Goal: Communication & Community: Answer question/provide support

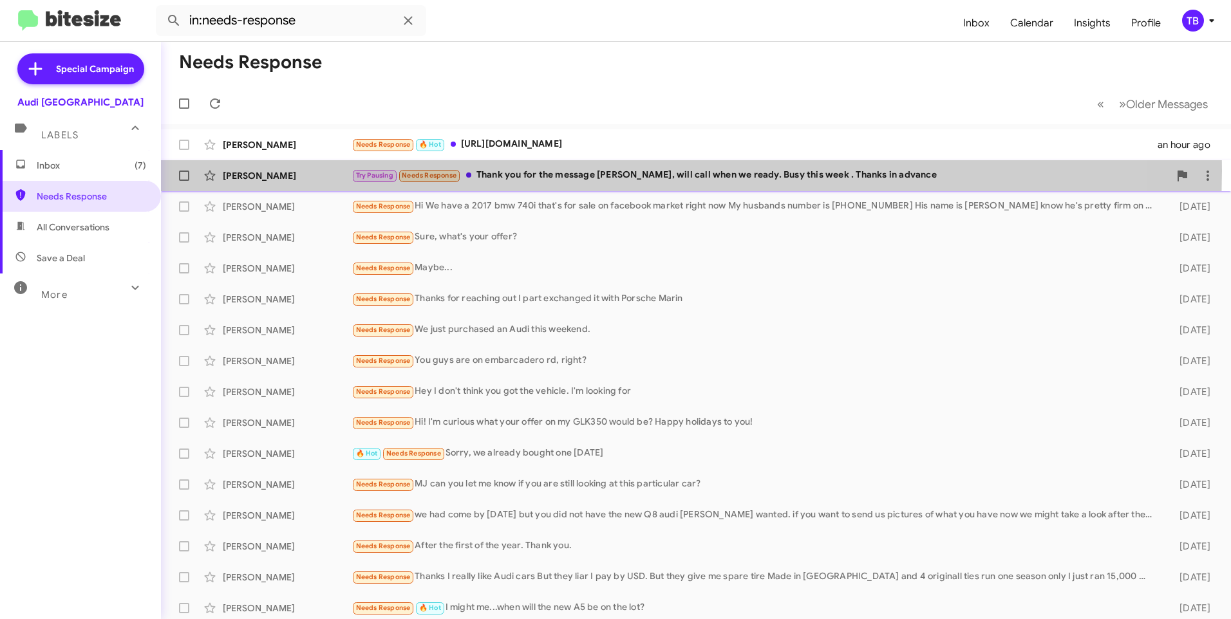
click at [612, 171] on div "Try Pausing Needs Response Thank you for the message [PERSON_NAME], will call w…" at bounding box center [760, 175] width 818 height 15
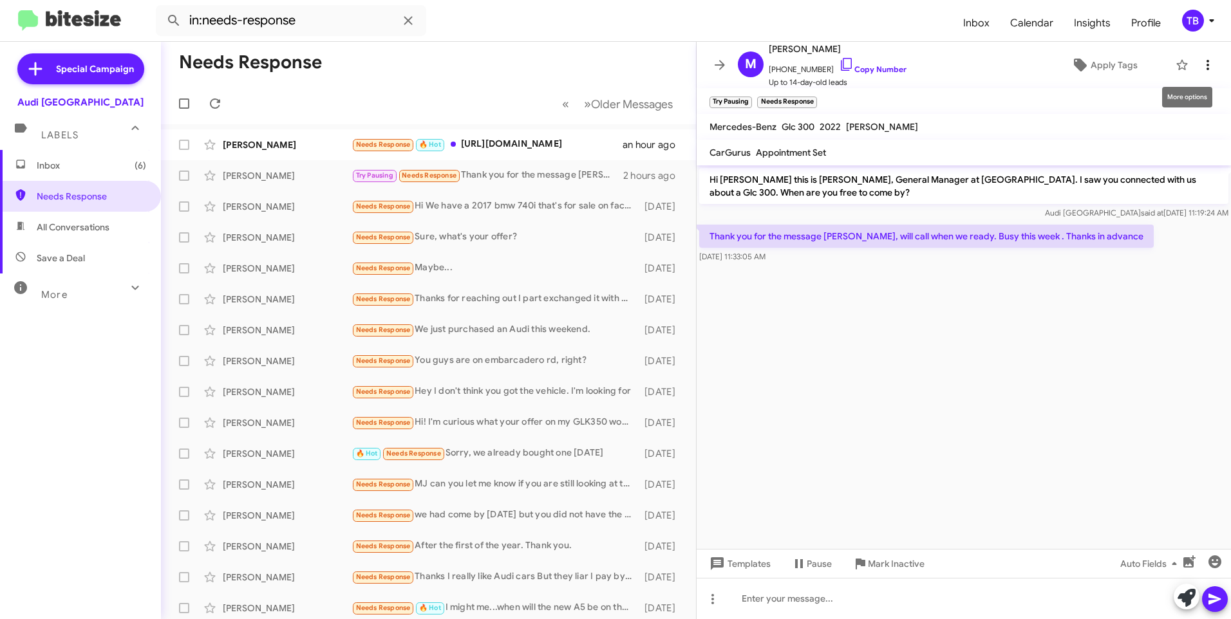
click at [1198, 55] on button at bounding box center [1208, 65] width 26 height 26
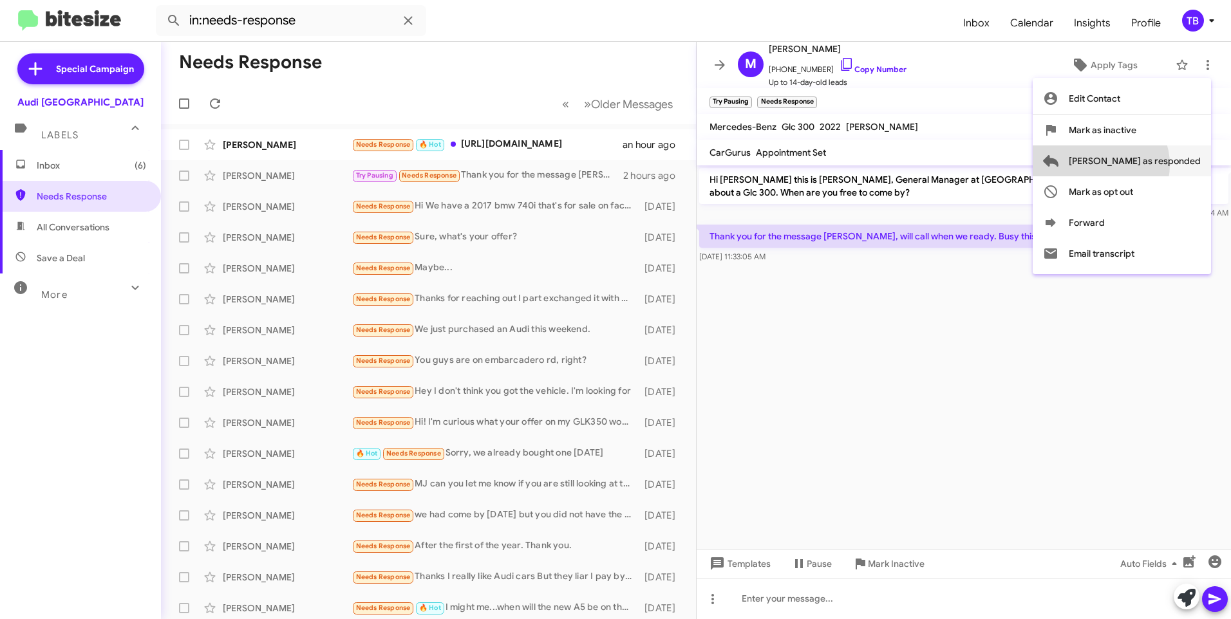
click at [1152, 165] on span "[PERSON_NAME] as responded" at bounding box center [1135, 160] width 132 height 31
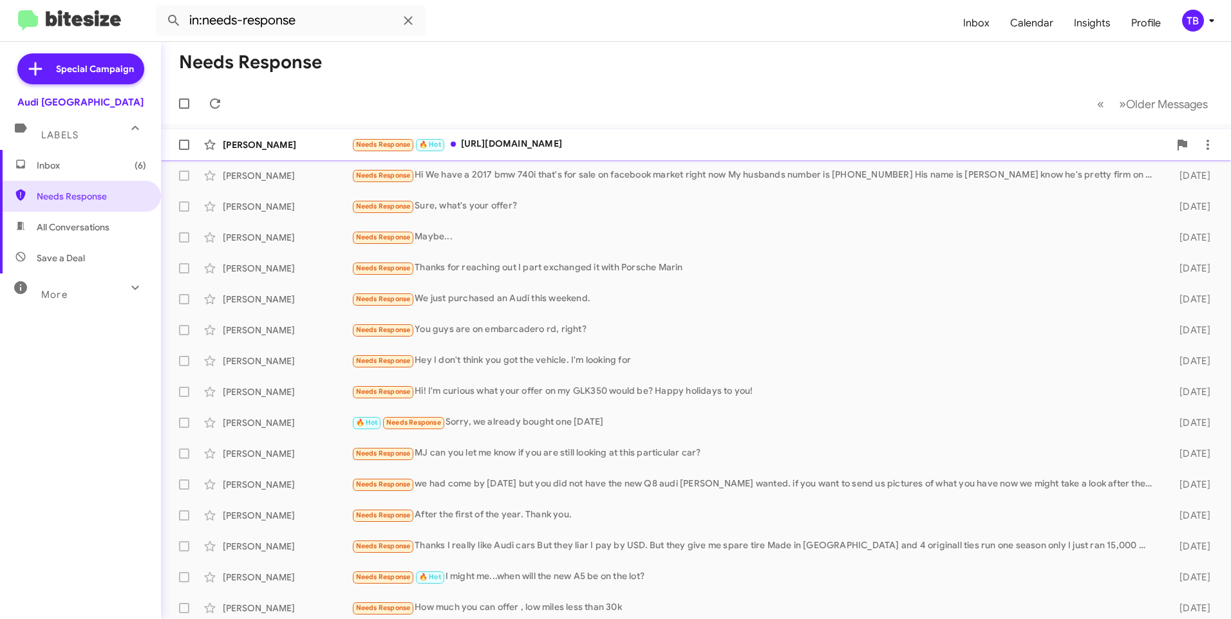
click at [619, 139] on div "Needs Response 🔥 Hot [URL][DOMAIN_NAME]" at bounding box center [760, 144] width 818 height 15
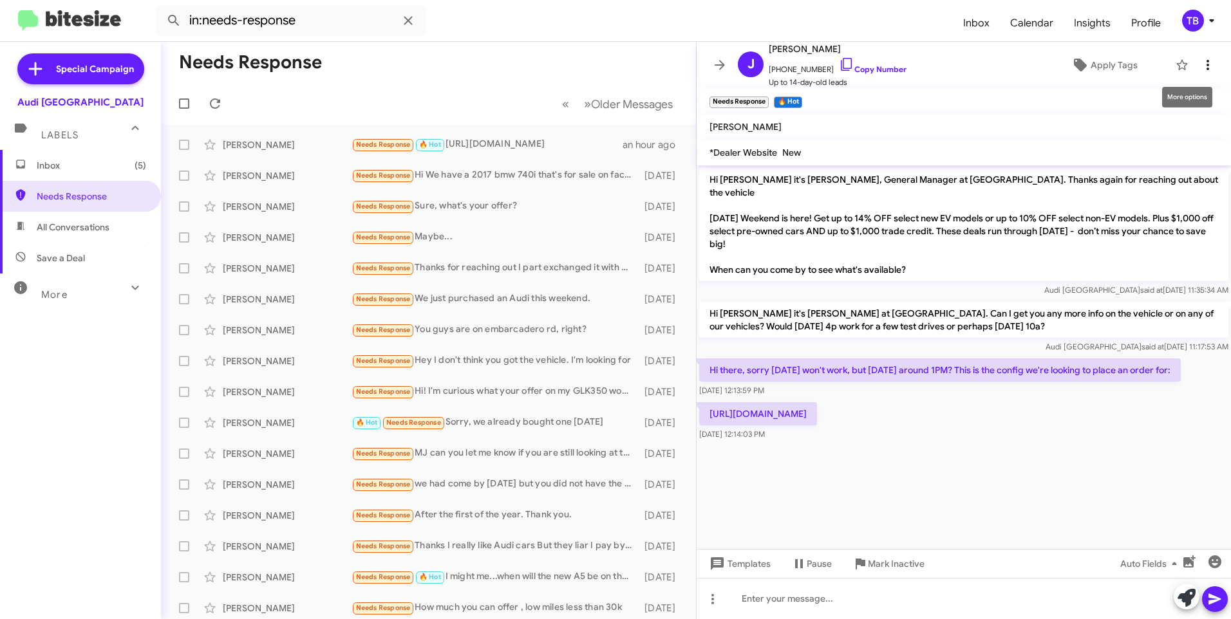
click at [1206, 59] on span at bounding box center [1208, 64] width 26 height 15
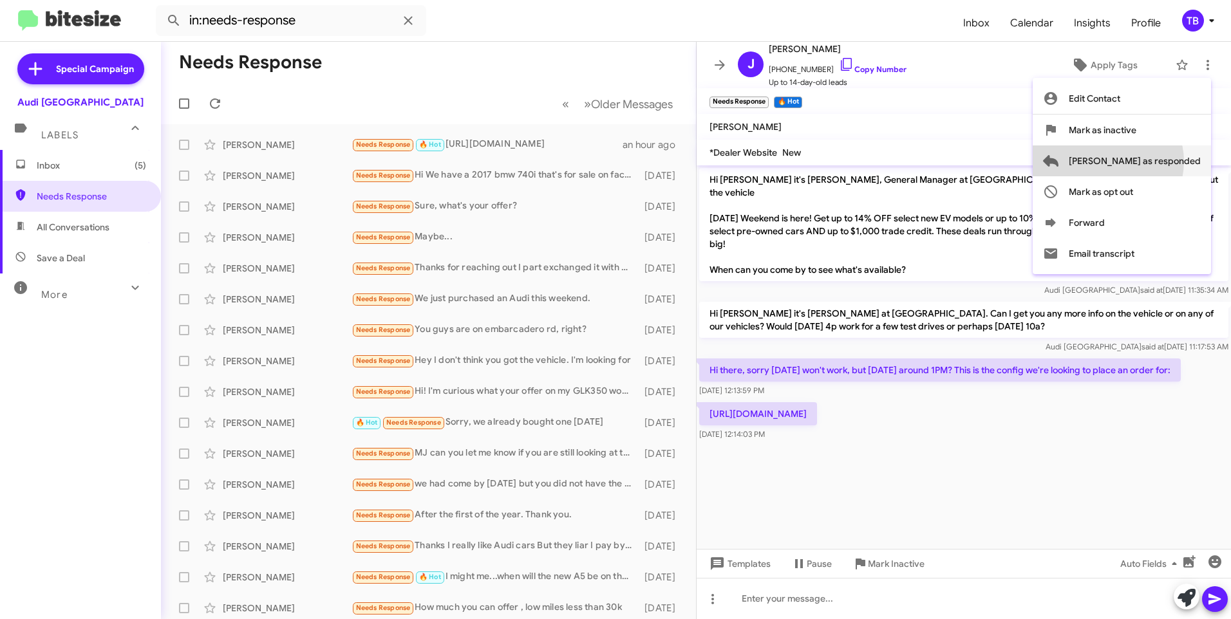
click at [1159, 162] on span "[PERSON_NAME] as responded" at bounding box center [1135, 160] width 132 height 31
